Goal: Find specific page/section: Find specific page/section

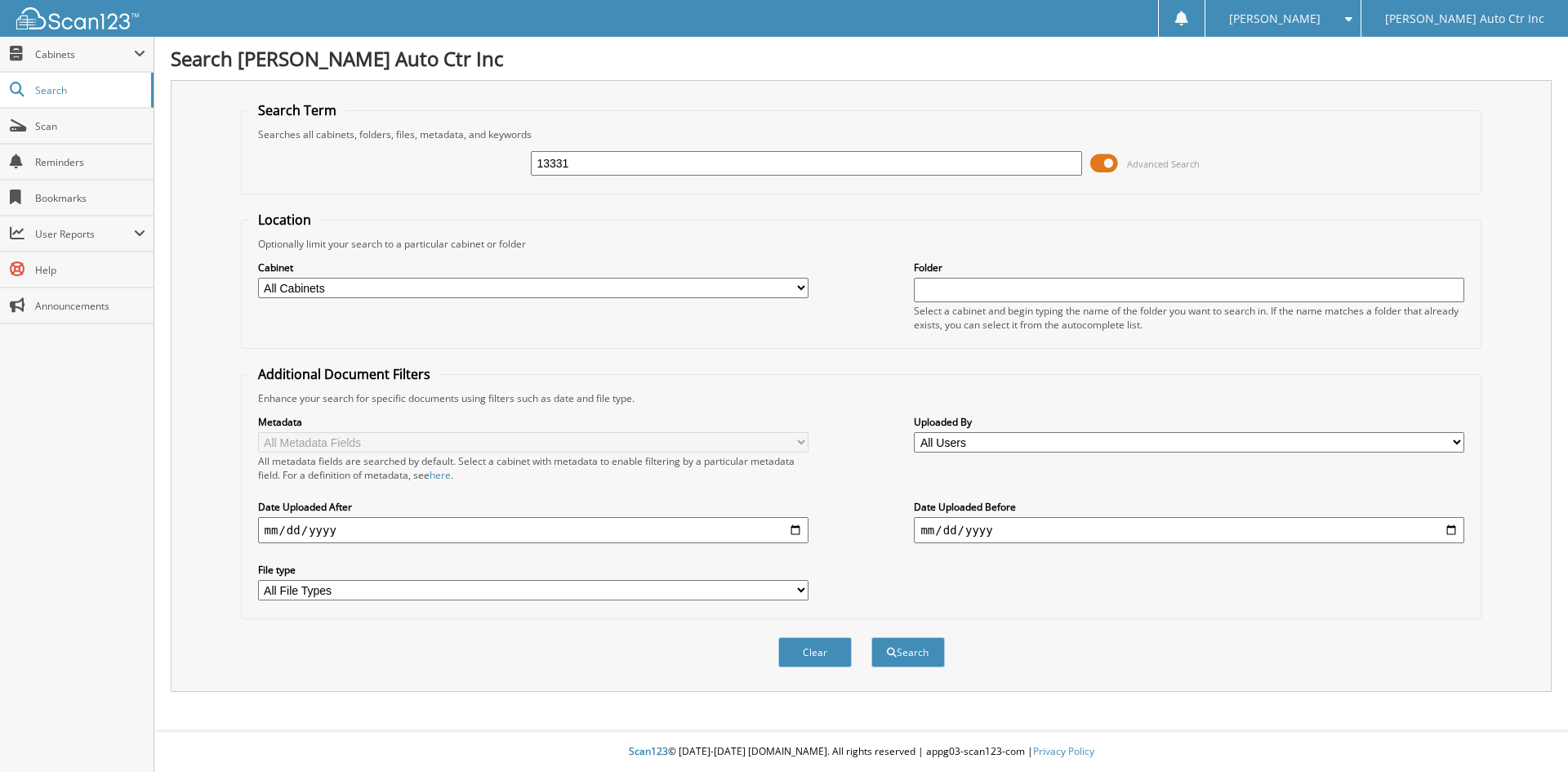
type input "13331"
click at [872, 637] on button "Search" at bounding box center [908, 652] width 73 height 30
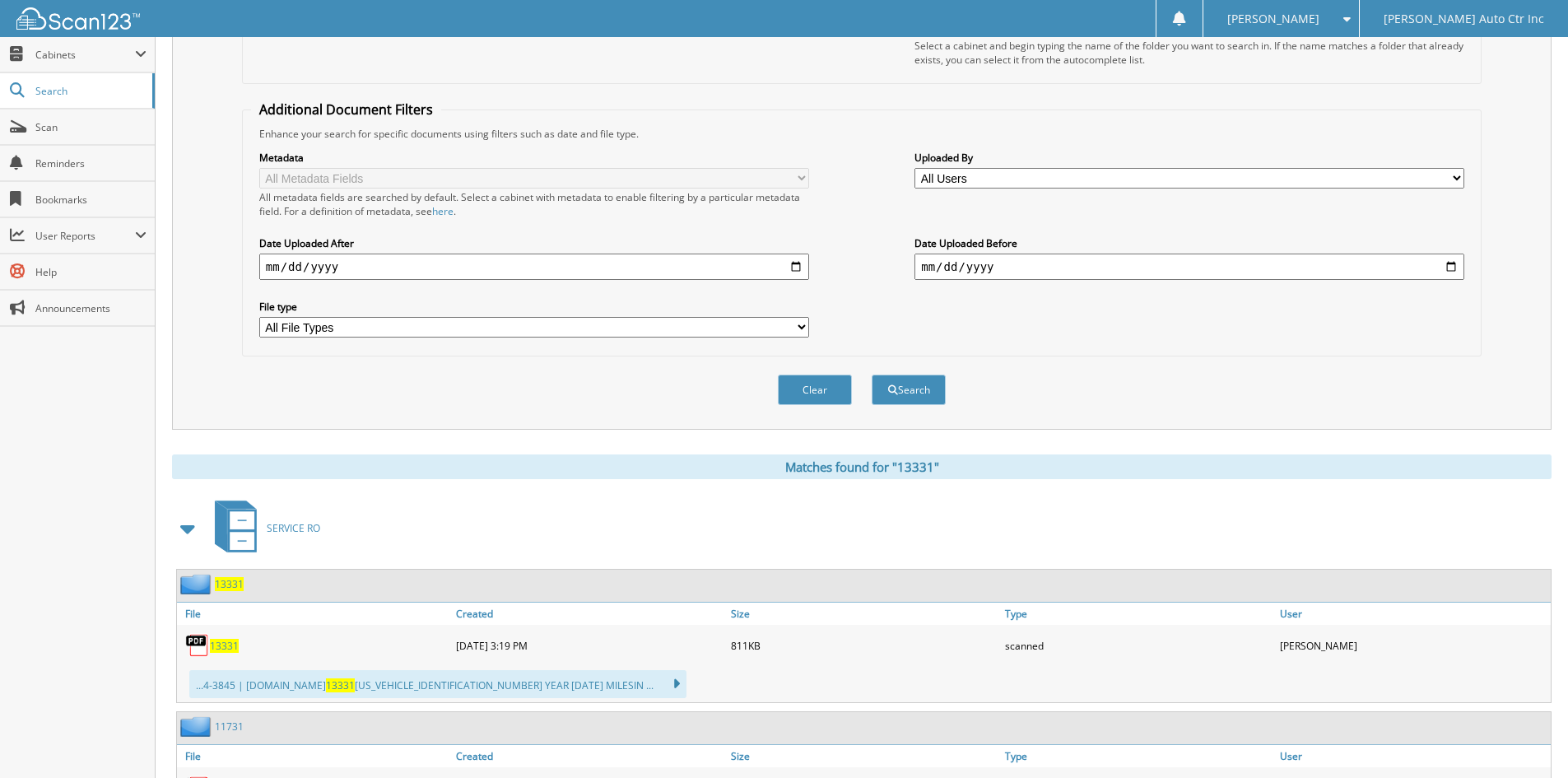
scroll to position [576, 0]
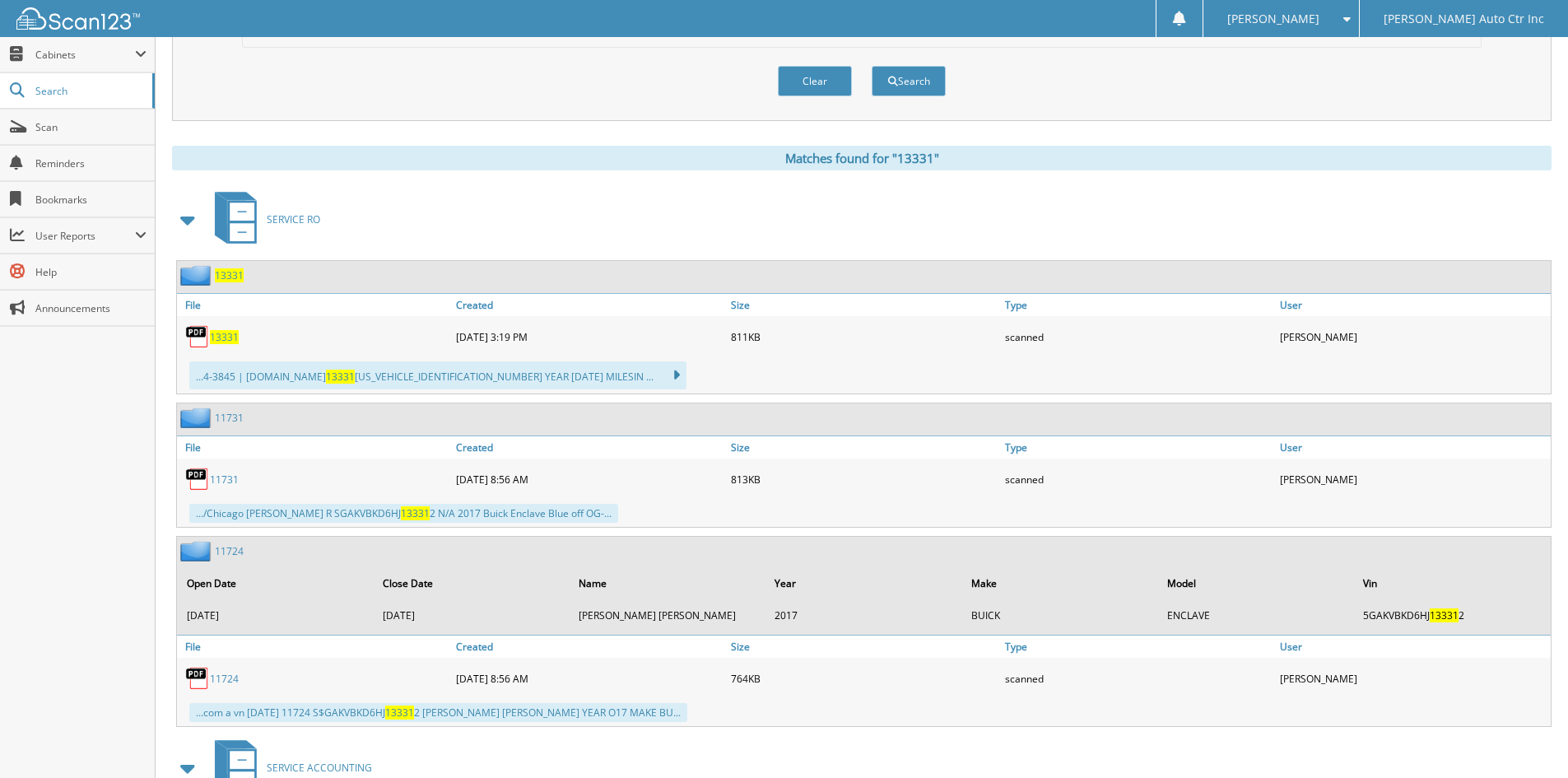
click at [227, 340] on span "13331" at bounding box center [224, 337] width 29 height 14
click at [822, 85] on button "Clear" at bounding box center [815, 80] width 74 height 31
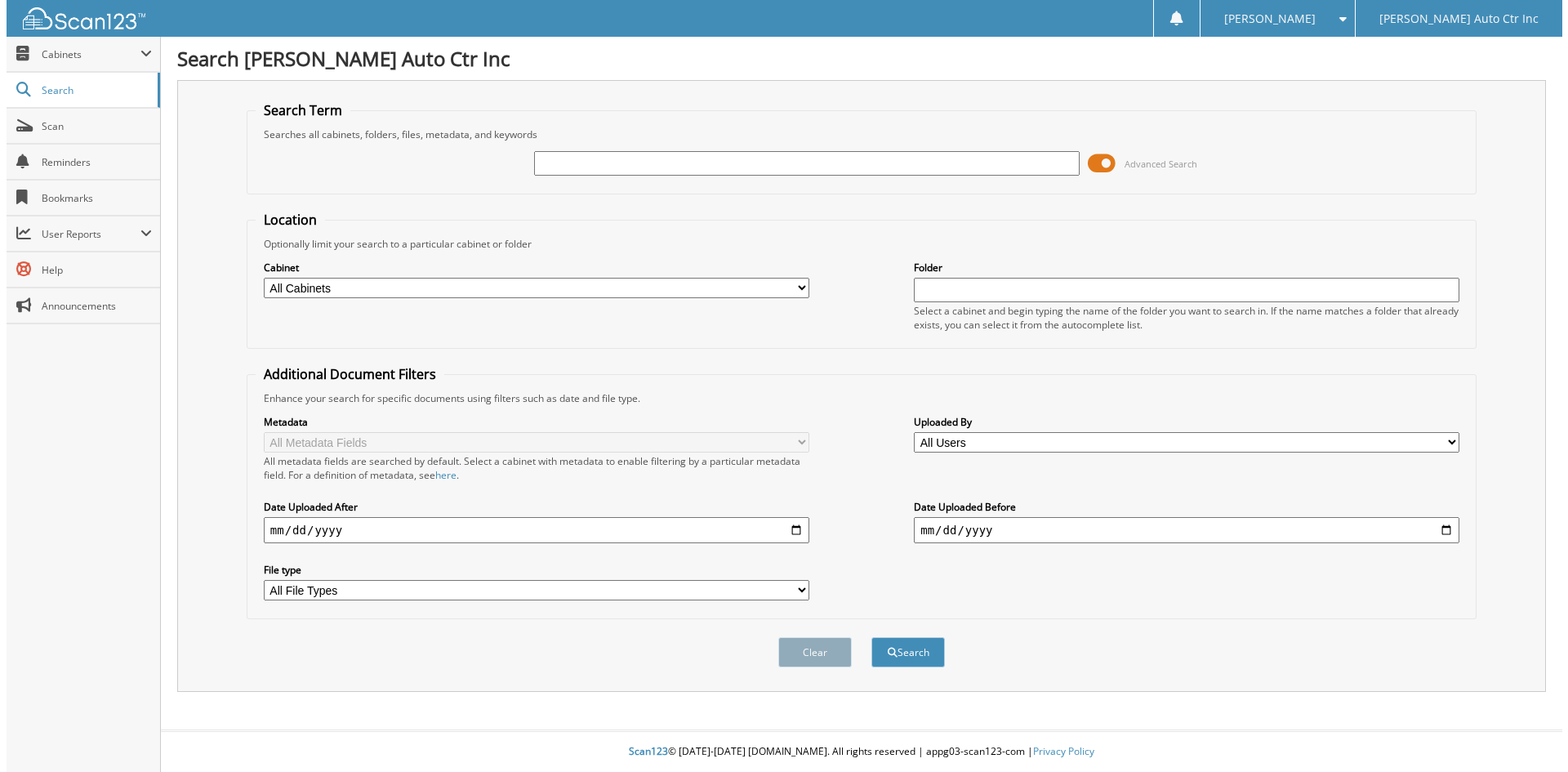
scroll to position [0, 0]
